Goal: Find specific page/section: Find specific page/section

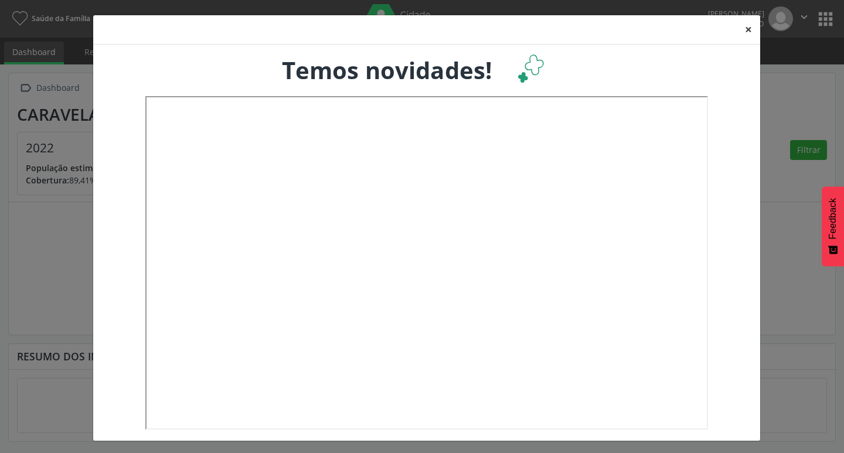
click at [739, 25] on button "×" at bounding box center [748, 29] width 23 height 29
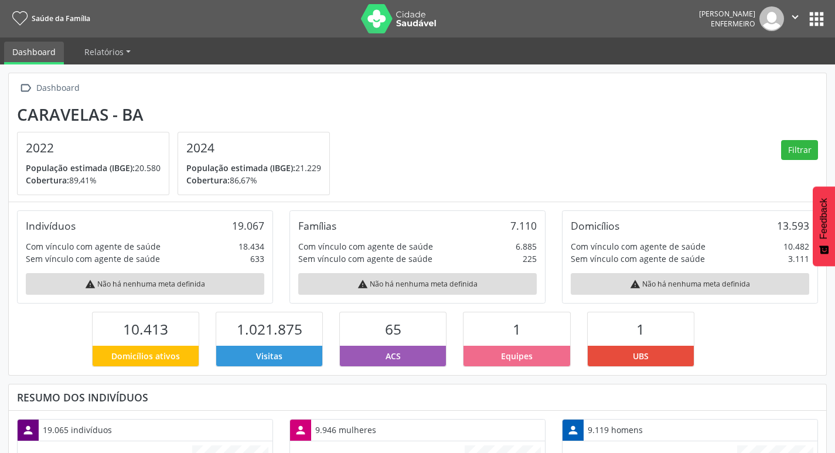
click at [811, 19] on button "apps" at bounding box center [817, 19] width 21 height 21
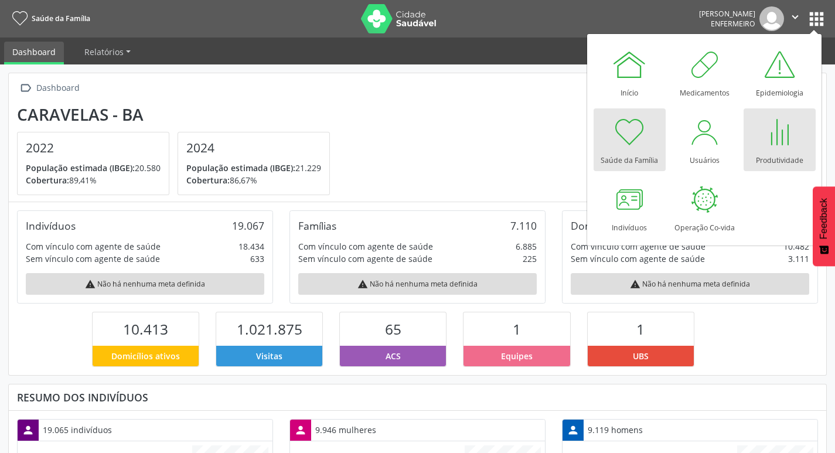
click at [784, 142] on div at bounding box center [779, 131] width 35 height 35
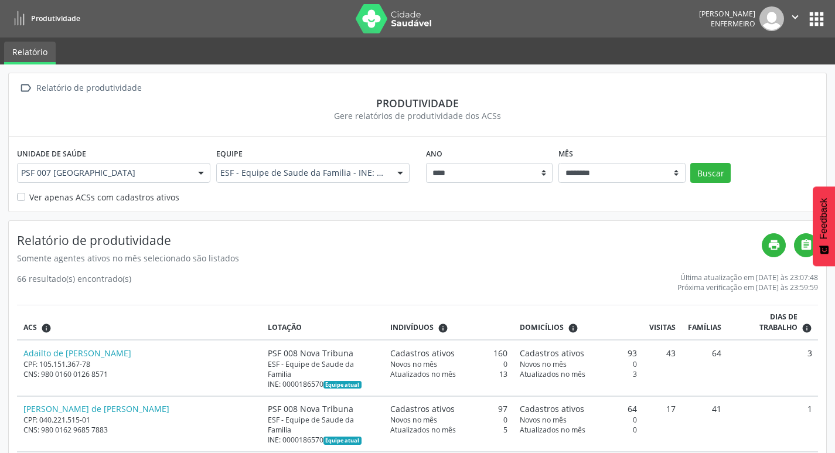
click at [64, 200] on label "Ver apenas ACSs com cadastros ativos" at bounding box center [104, 197] width 150 height 12
click at [717, 174] on button "Buscar" at bounding box center [711, 173] width 40 height 20
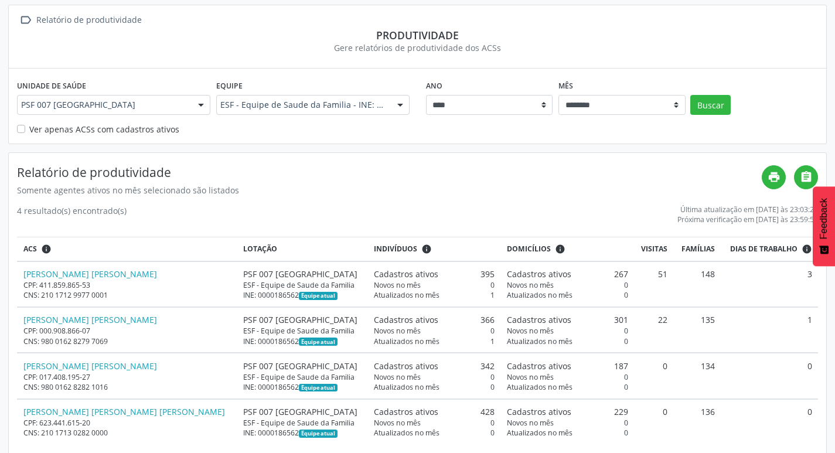
scroll to position [84, 0]
